Goal: Transaction & Acquisition: Purchase product/service

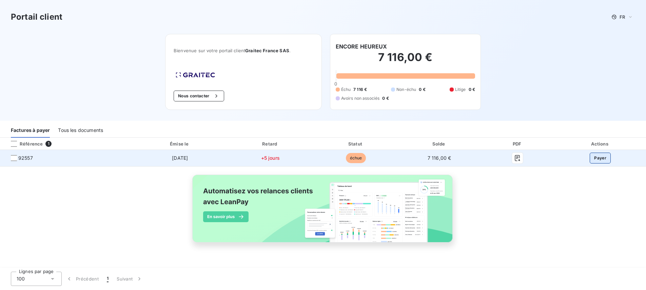
click at [602, 158] on button "Payer" at bounding box center [600, 158] width 21 height 11
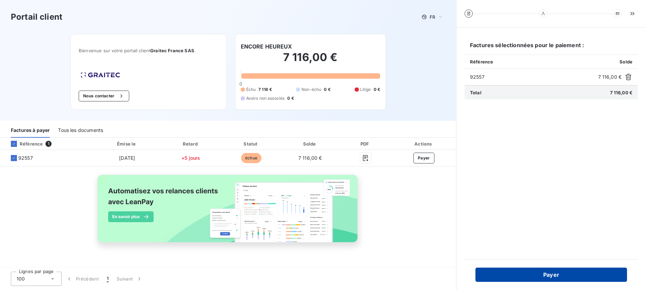
click at [561, 274] on button "Payer" at bounding box center [552, 275] width 152 height 14
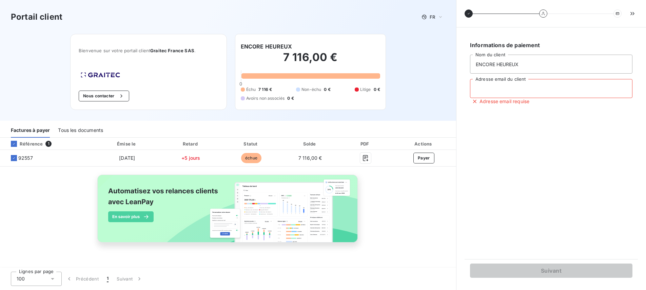
click at [513, 89] on input "Adresse email du client" at bounding box center [551, 88] width 163 height 19
type input "[EMAIL_ADDRESS][DOMAIN_NAME]"
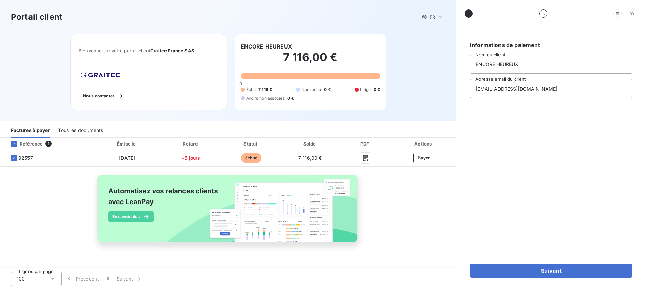
click at [560, 280] on div "Suivant" at bounding box center [551, 270] width 173 height 23
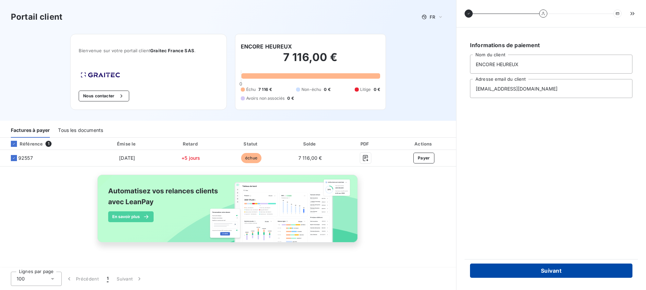
click at [561, 273] on button "Suivant" at bounding box center [551, 271] width 163 height 14
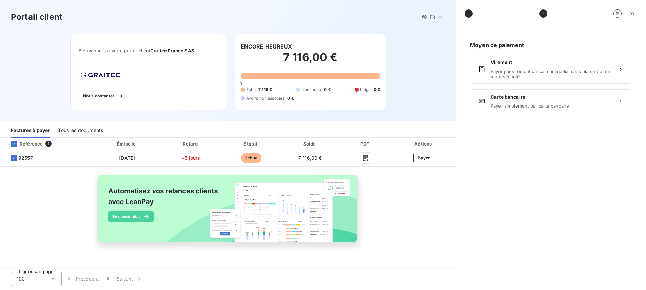
click at [563, 263] on div "Moyen de paiement Virement Payer par virement bancaire immédiat sans plafond et…" at bounding box center [551, 159] width 173 height 246
